Goal: Task Accomplishment & Management: Manage account settings

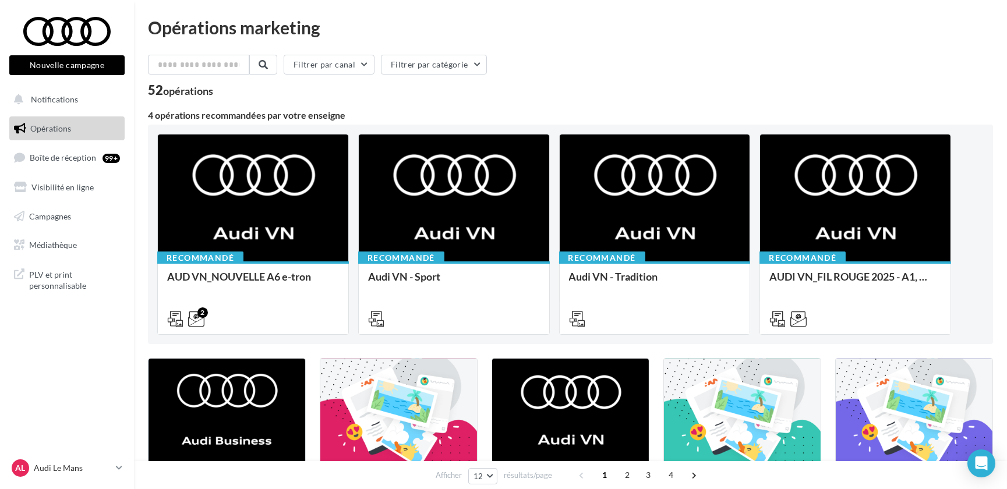
click at [77, 480] on div "AL Audi Le Mans audi-ropo-72230" at bounding box center [67, 473] width 134 height 32
click at [80, 472] on p "Audi Le Mans" at bounding box center [72, 468] width 77 height 12
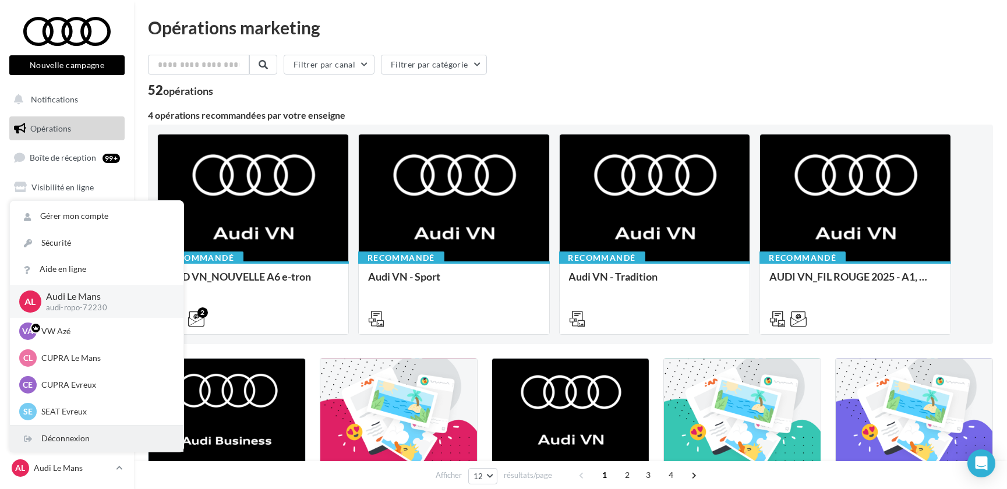
click at [70, 442] on div "Déconnexion" at bounding box center [96, 439] width 173 height 26
